Goal: Task Accomplishment & Management: Manage account settings

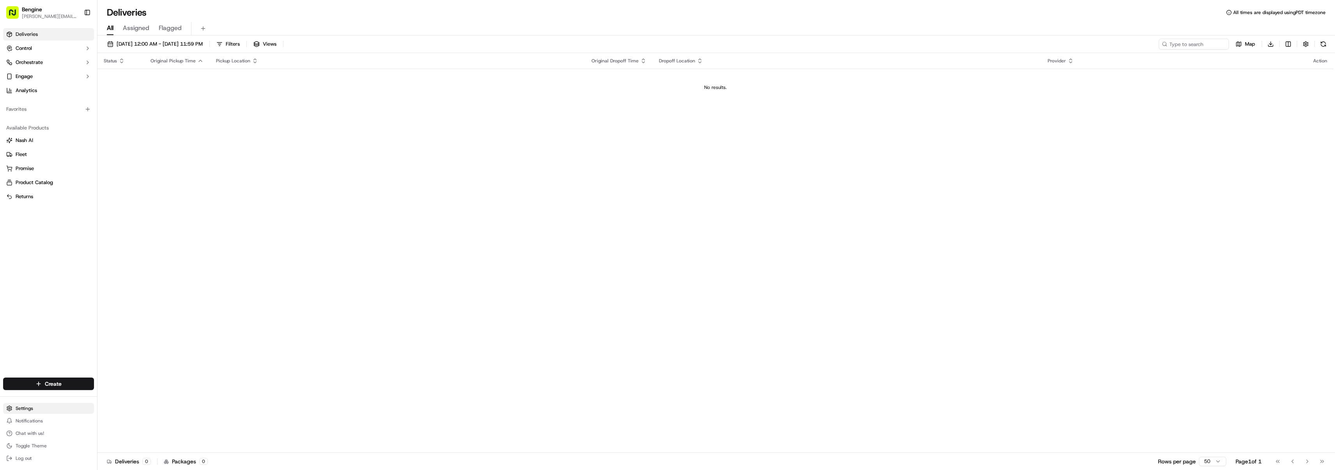
click at [21, 409] on html "[PERSON_NAME] [PERSON_NAME][EMAIL_ADDRESS][DOMAIN_NAME] Toggle Sidebar Deliveri…" at bounding box center [667, 235] width 1335 height 470
click at [108, 338] on link "Users" at bounding box center [140, 337] width 87 height 12
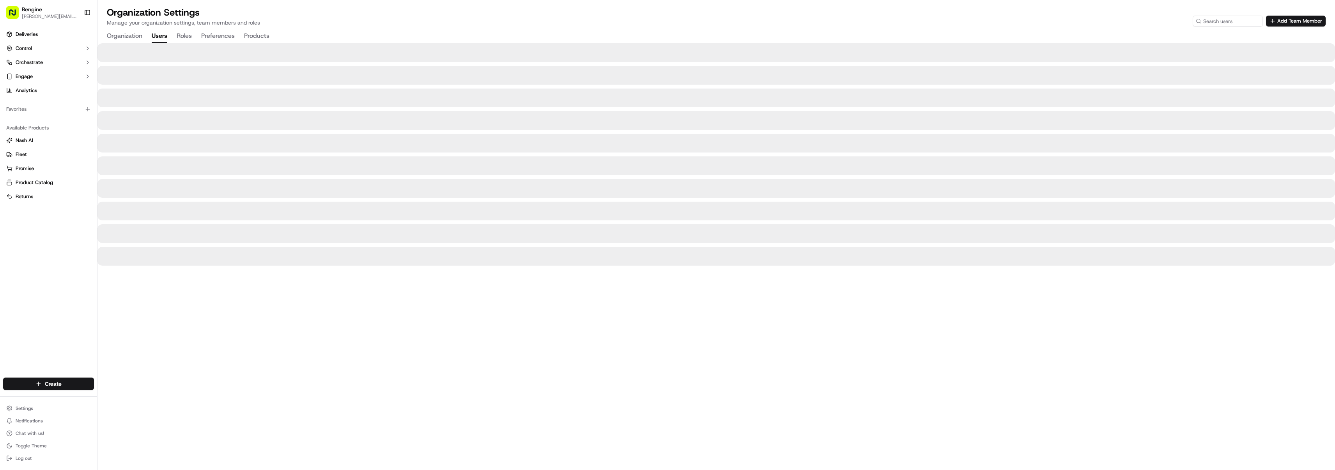
click at [46, 15] on span "[PERSON_NAME][EMAIL_ADDRESS][DOMAIN_NAME]" at bounding box center [50, 16] width 56 height 6
click at [130, 33] on button "Organization" at bounding box center [124, 36] width 35 height 13
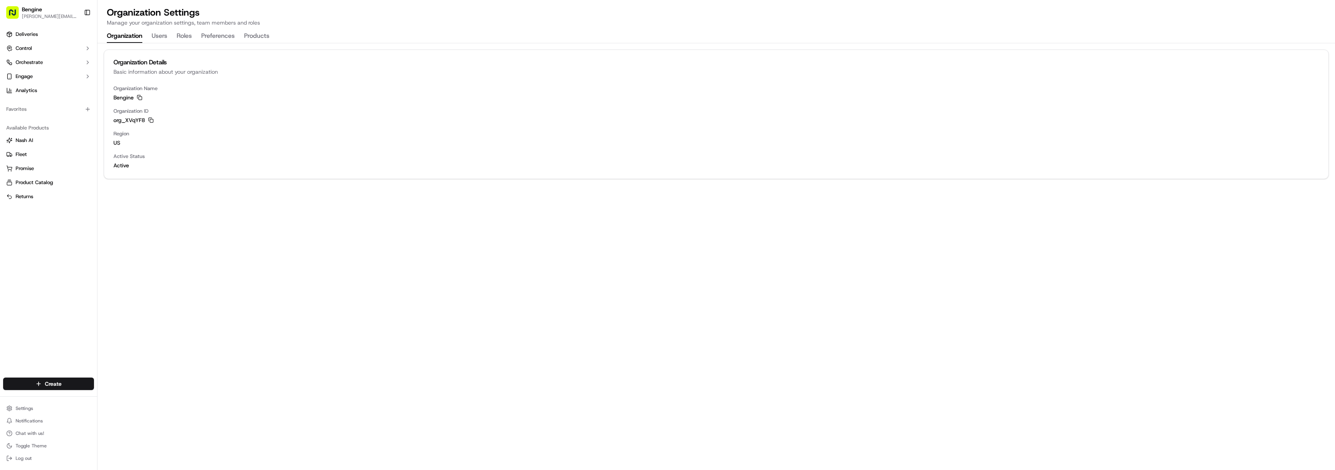
click at [182, 36] on button "Roles" at bounding box center [184, 36] width 15 height 13
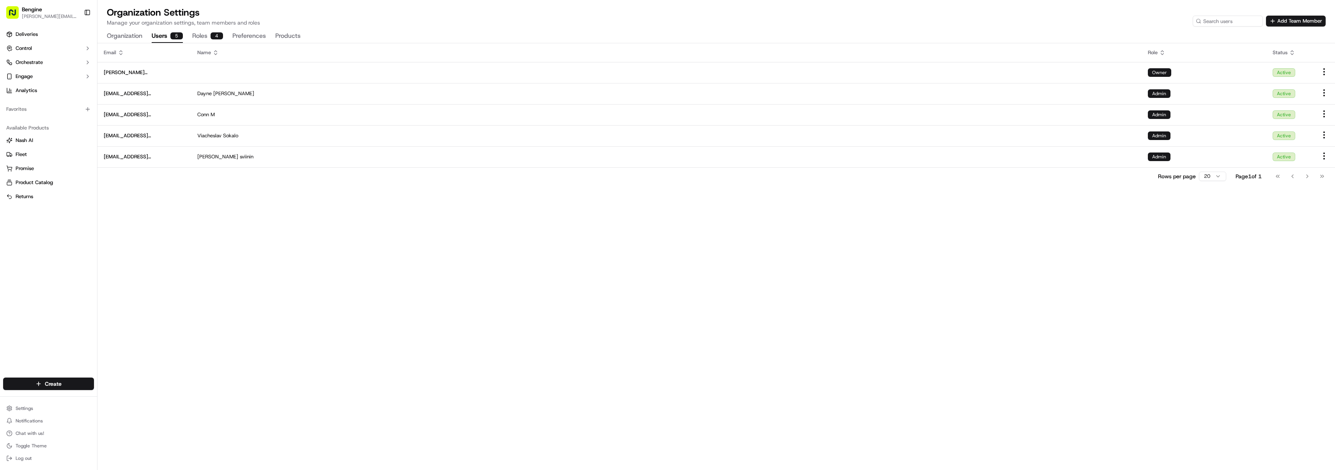
click at [159, 36] on button "Users 5" at bounding box center [167, 36] width 31 height 13
click at [1274, 18] on button "Add Team Member" at bounding box center [1296, 21] width 60 height 11
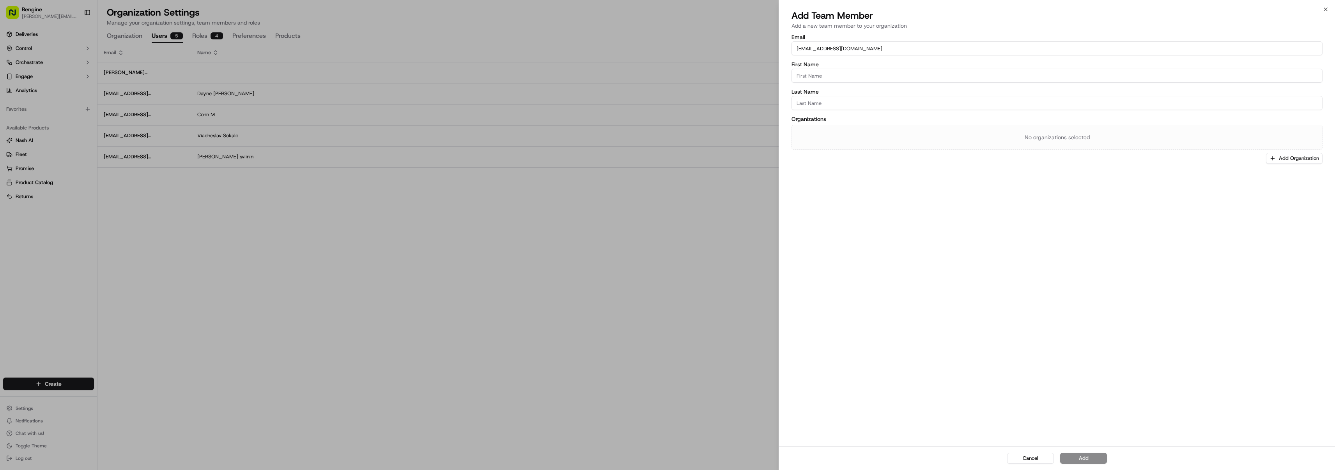
type input "[EMAIL_ADDRESS][DOMAIN_NAME]"
type input "Vishal"
paste input "[PERSON_NAME]"
type input "[PERSON_NAME]"
click at [1299, 160] on button "Add Organization" at bounding box center [1294, 158] width 57 height 11
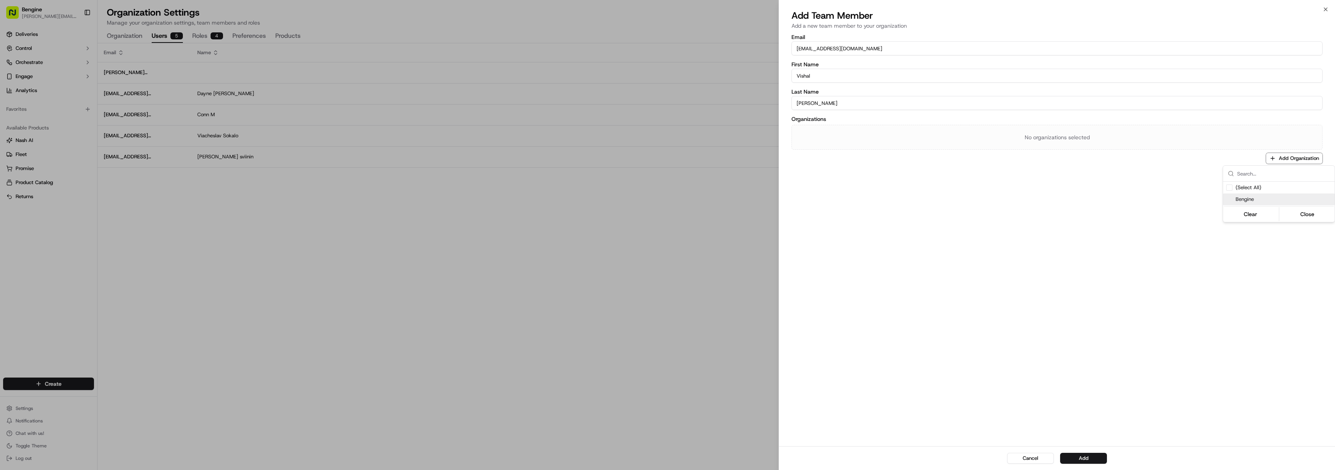
click at [1262, 200] on span "Bengine" at bounding box center [1284, 199] width 96 height 7
click at [973, 205] on div at bounding box center [667, 235] width 1335 height 470
click at [863, 131] on button "Select a role" at bounding box center [1070, 132] width 472 height 14
click at [1089, 455] on button "Add" at bounding box center [1083, 458] width 47 height 11
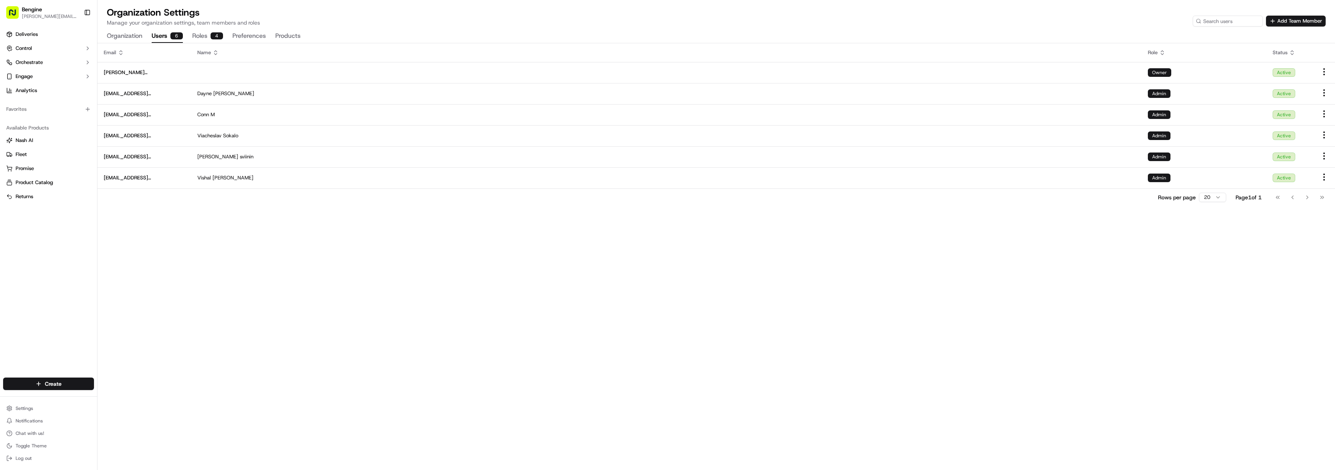
drag, startPoint x: 197, startPoint y: 252, endPoint x: 161, endPoint y: 246, distance: 35.6
click at [197, 252] on div "Email Name Role Status [PERSON_NAME][EMAIL_ADDRESS][DOMAIN_NAME] Owner Active […" at bounding box center [716, 256] width 1238 height 427
click at [25, 410] on html "[PERSON_NAME] [PERSON_NAME][EMAIL_ADDRESS][DOMAIN_NAME] Toggle Sidebar Deliveri…" at bounding box center [667, 235] width 1335 height 470
click at [113, 418] on link "Webhooks" at bounding box center [140, 417] width 87 height 12
